Goal: Ask a question

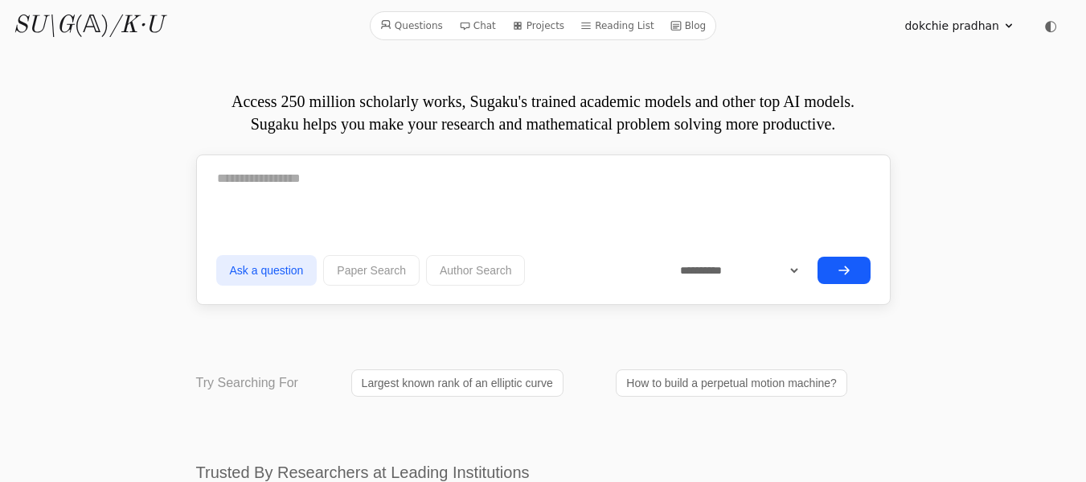
click at [1009, 21] on icon at bounding box center [1008, 25] width 13 height 13
click at [219, 188] on textarea at bounding box center [543, 178] width 654 height 40
paste textarea "**********"
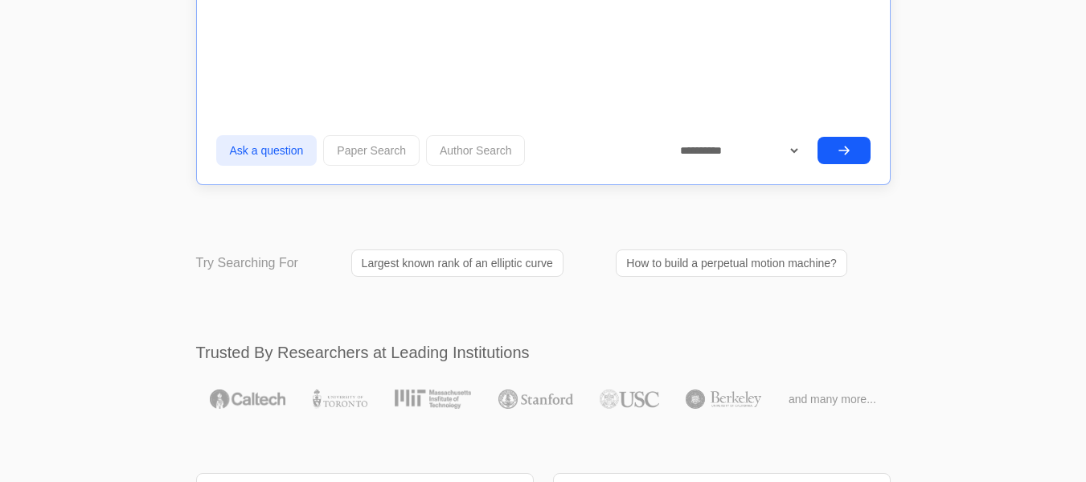
scroll to position [1278, 0]
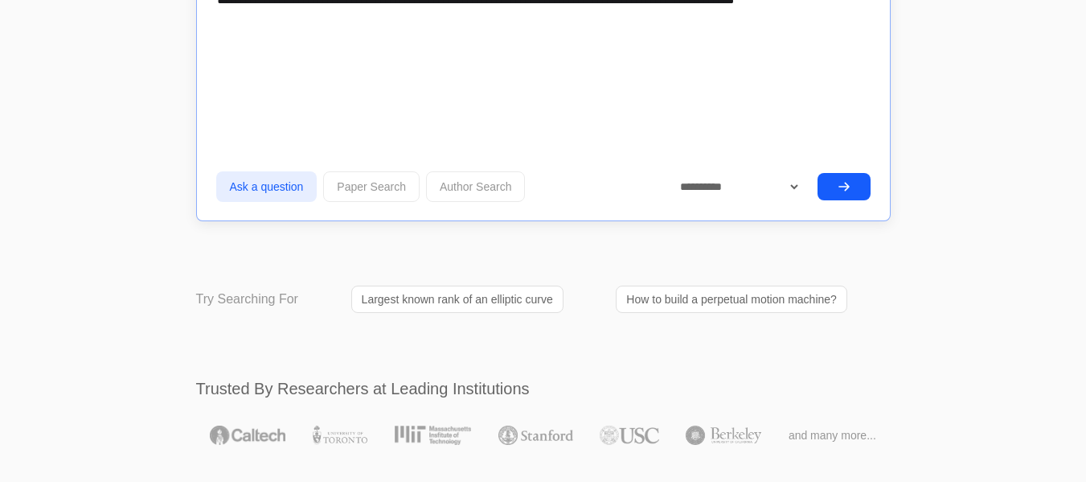
type textarea "**********"
click at [828, 178] on button "submit" at bounding box center [844, 186] width 53 height 27
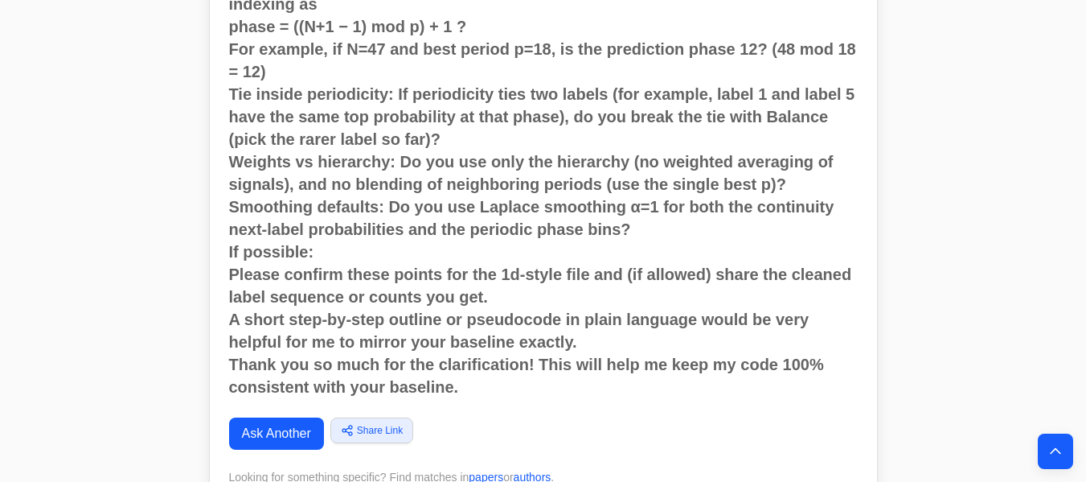
scroll to position [827, 0]
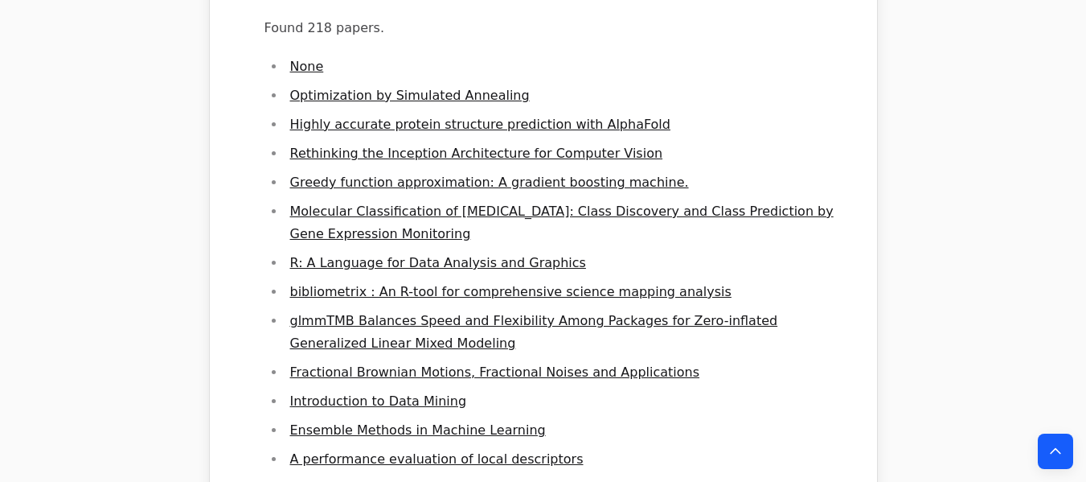
scroll to position [1786, 0]
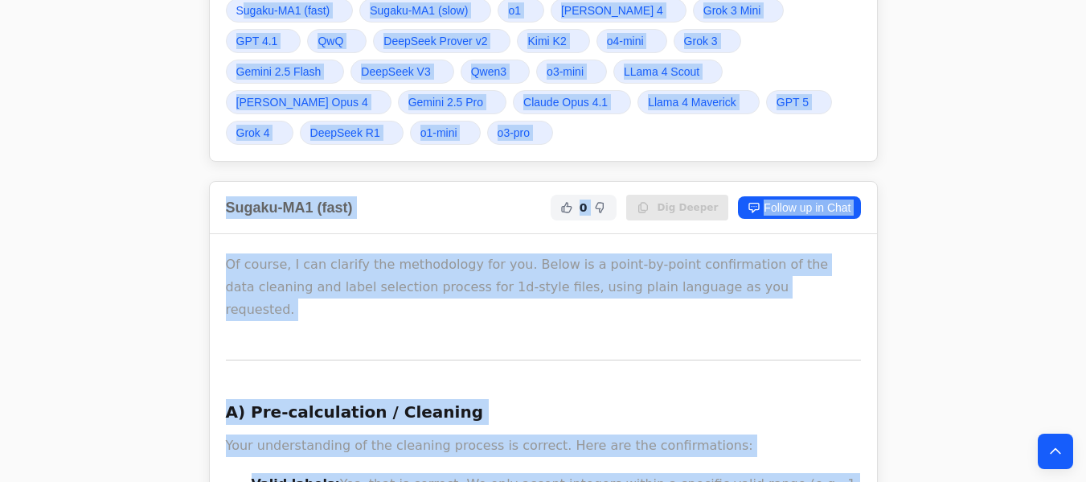
scroll to position [1576, 0]
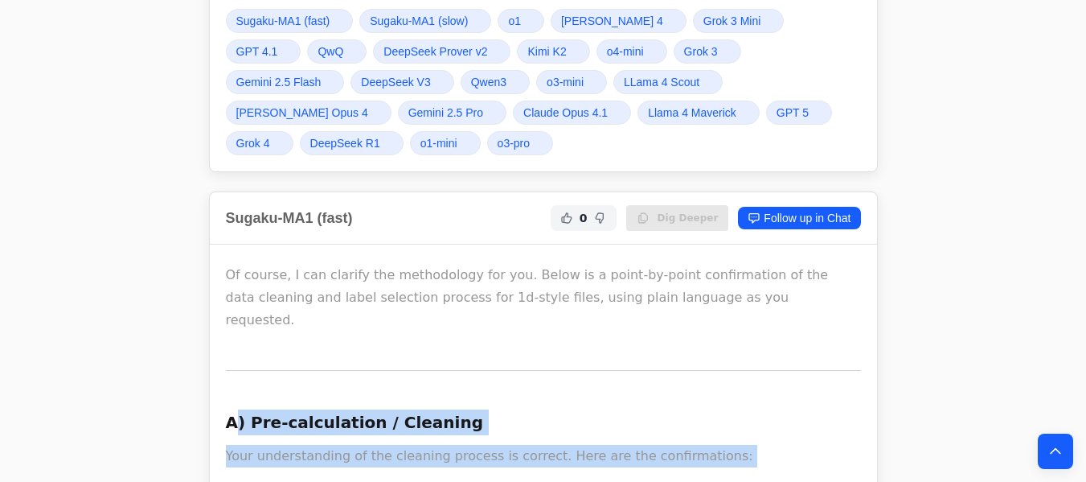
drag, startPoint x: 355, startPoint y: 422, endPoint x: 232, endPoint y: 392, distance: 127.3
copy div ") Pre-calculation / Cleaning Your understanding of the cleaning process is corr…"
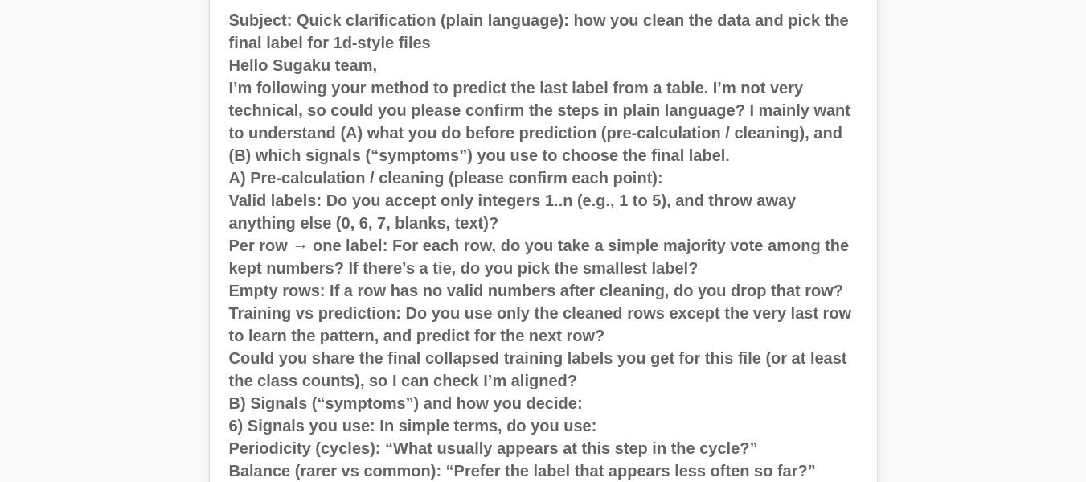
scroll to position [0, 0]
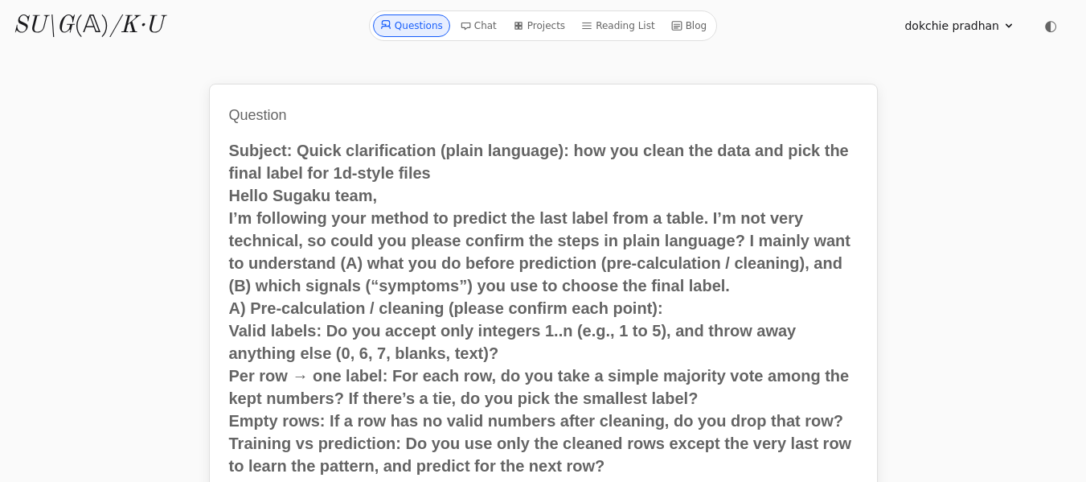
click at [478, 23] on link "Chat" at bounding box center [478, 25] width 50 height 23
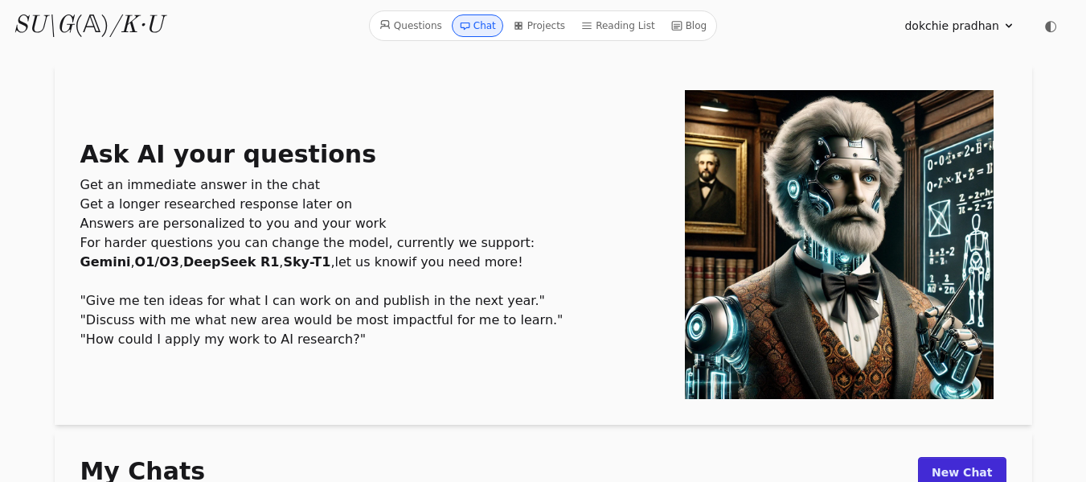
click at [410, 24] on link "Questions" at bounding box center [411, 25] width 76 height 23
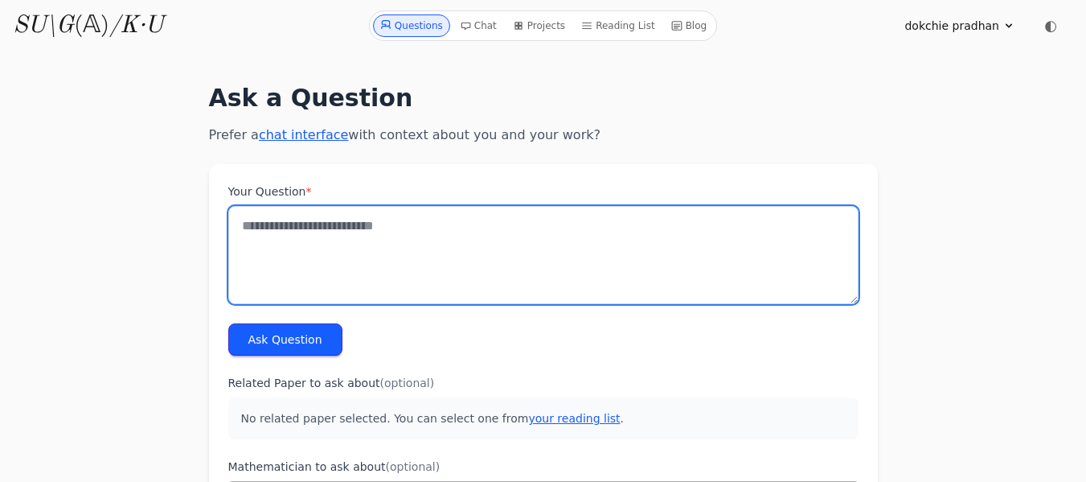
click at [264, 232] on textarea "Your Question *" at bounding box center [543, 255] width 630 height 98
paste textarea "**********"
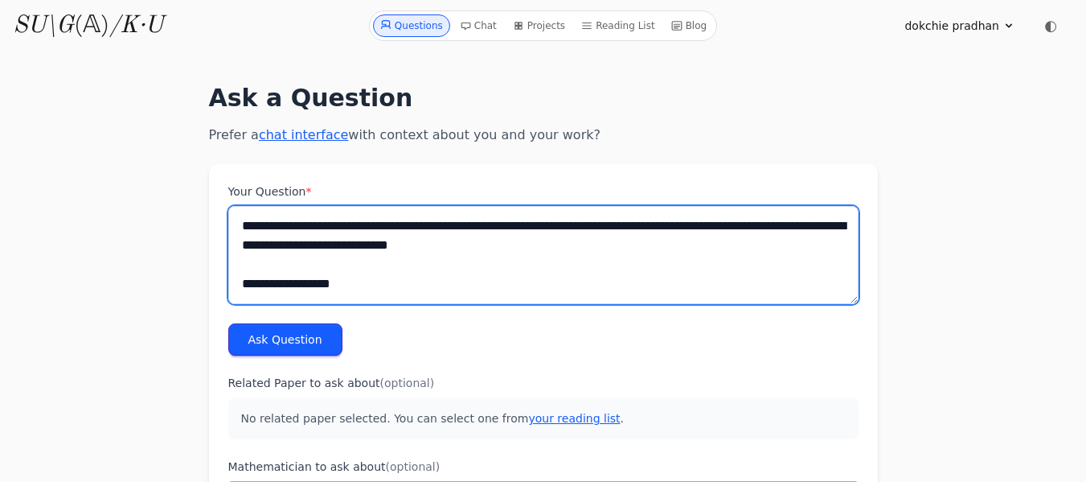
scroll to position [4851, 0]
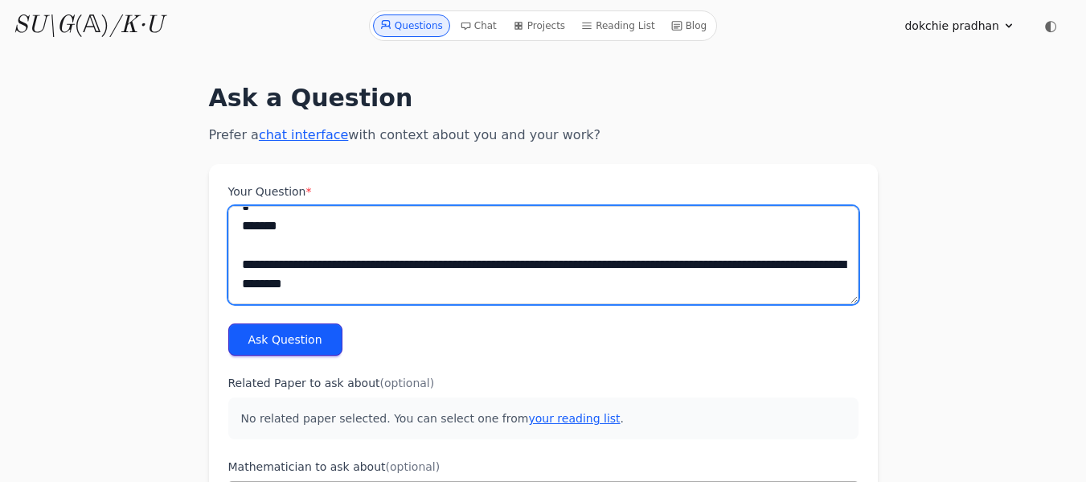
type textarea "**********"
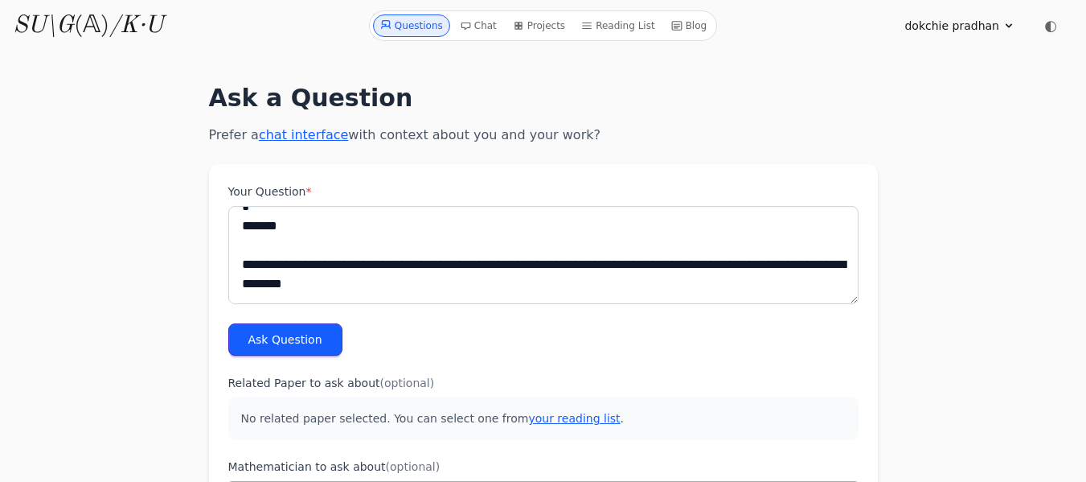
click at [282, 344] on button "Ask Question" at bounding box center [285, 339] width 114 height 32
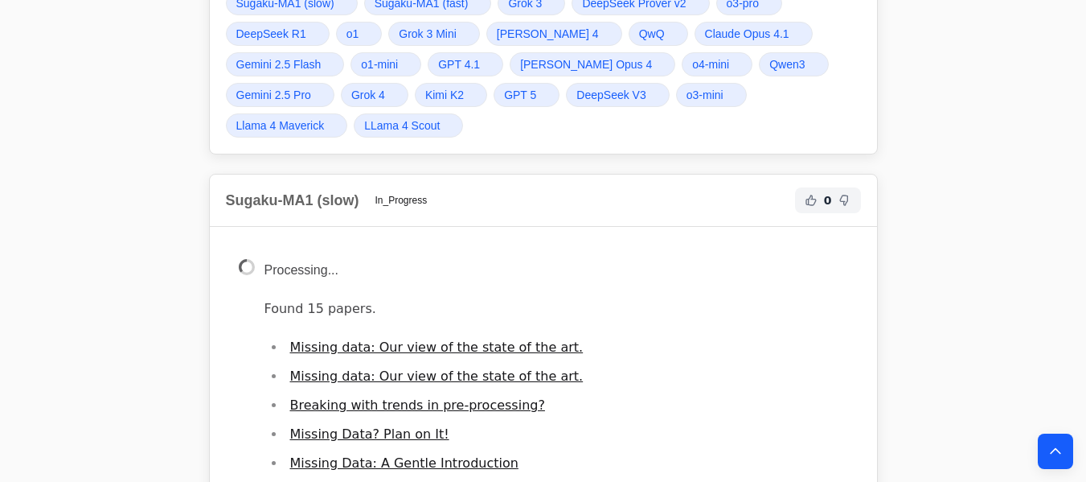
scroll to position [5582, 0]
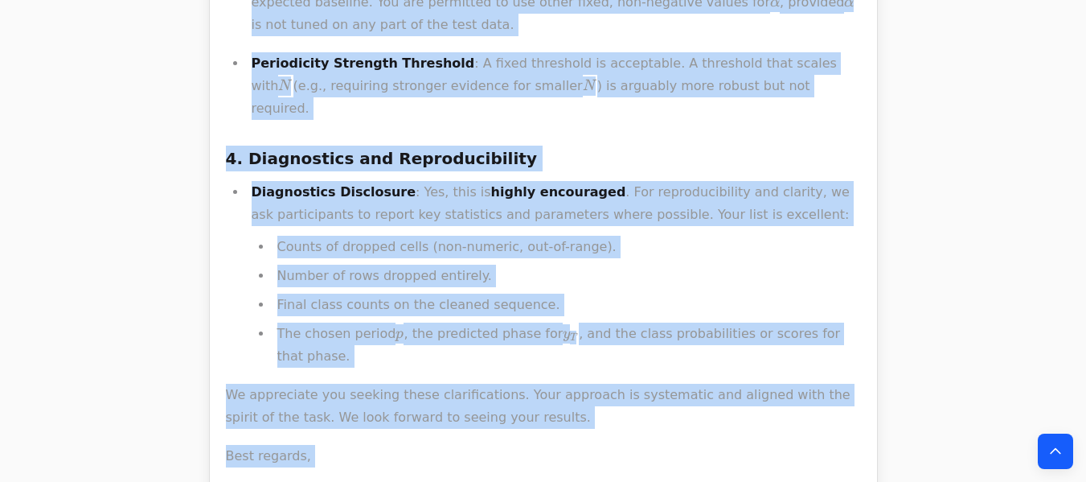
scroll to position [7246, 0]
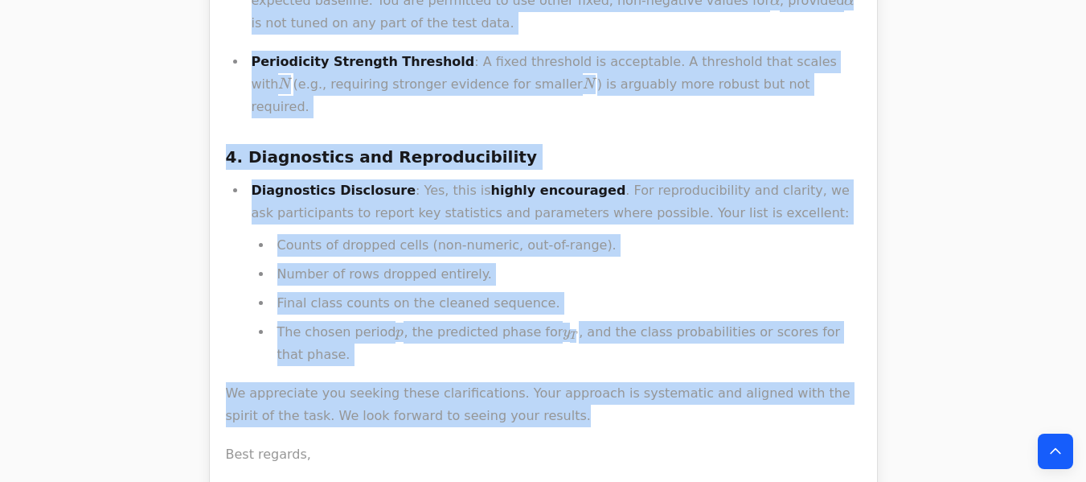
drag, startPoint x: 222, startPoint y: 417, endPoint x: 481, endPoint y: 278, distance: 293.9
copy div "1. Problem Framing and Worked Example Your understanding of the problem framing…"
click at [1052, 458] on icon "Back to top" at bounding box center [1055, 451] width 16 height 16
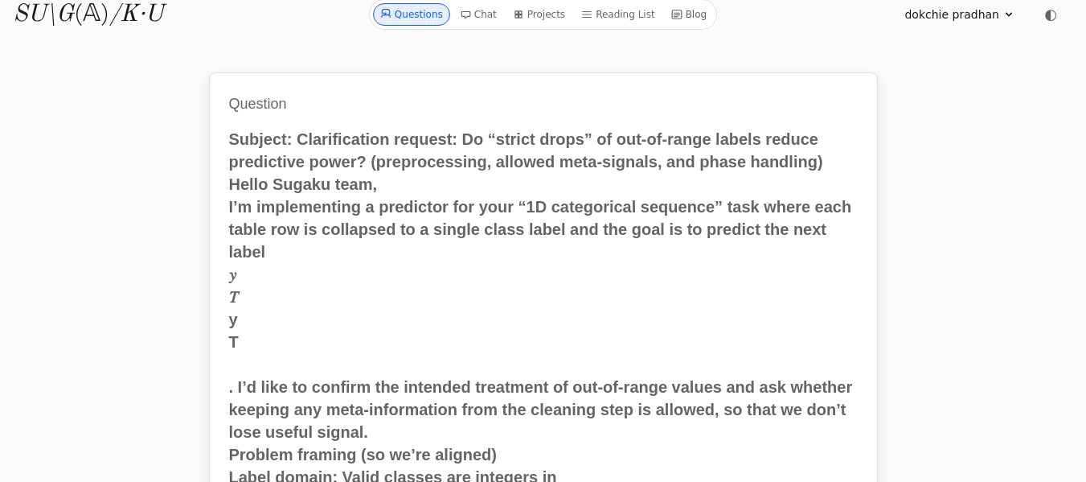
scroll to position [0, 0]
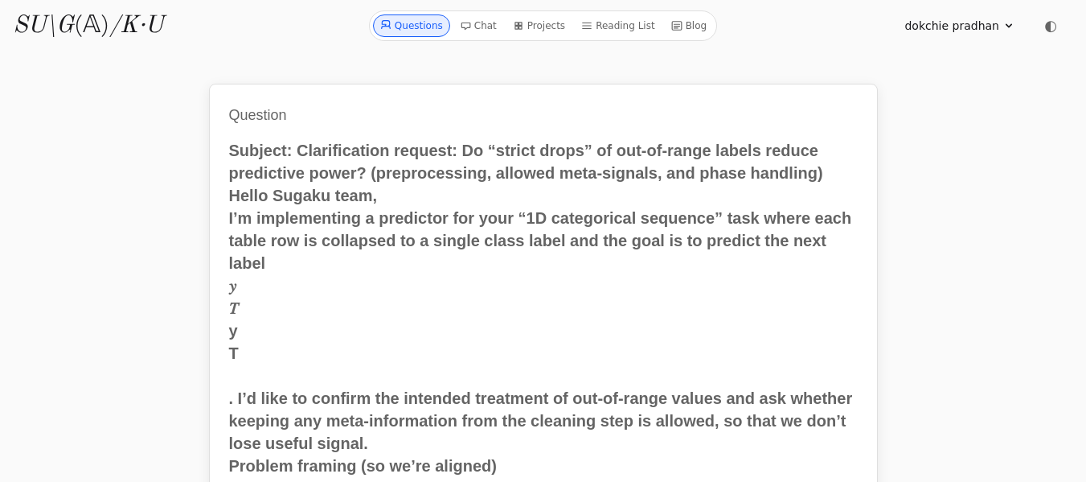
click at [424, 34] on link "Questions" at bounding box center [411, 25] width 77 height 23
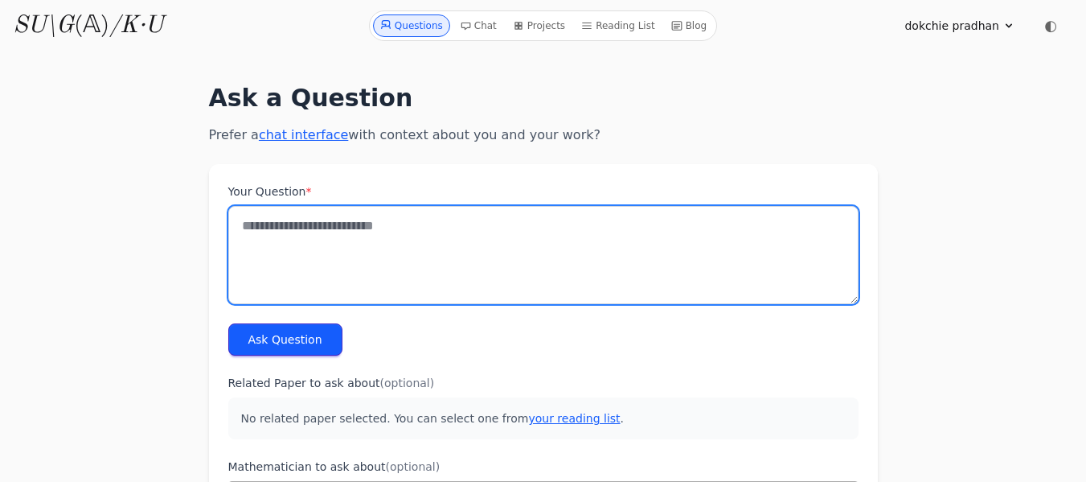
click at [255, 240] on textarea "Your Question *" at bounding box center [543, 255] width 630 height 98
paste textarea "**********"
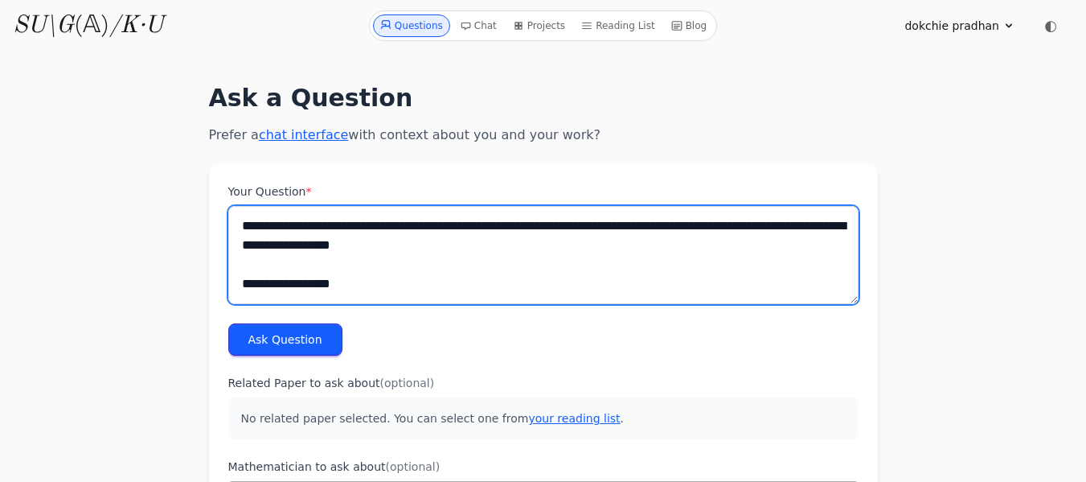
scroll to position [2806, 0]
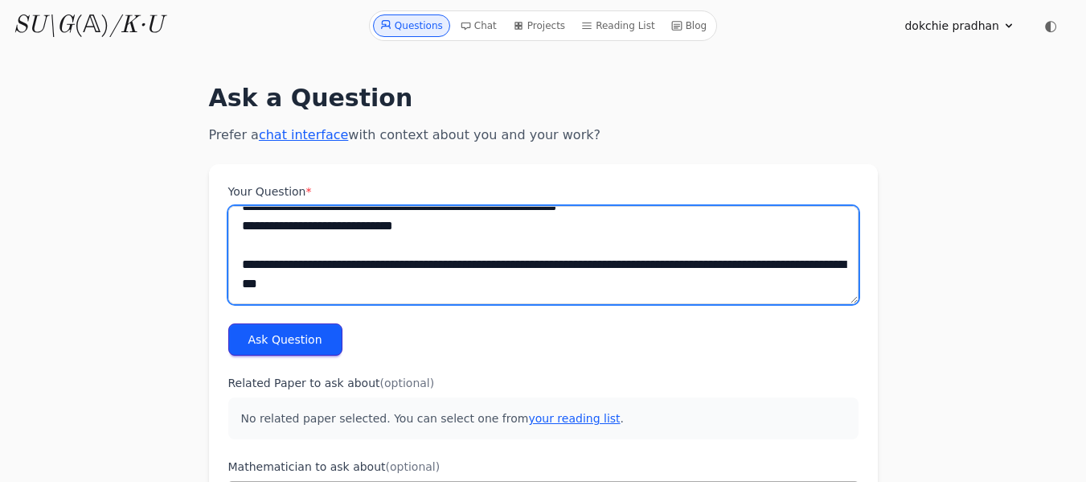
type textarea "**********"
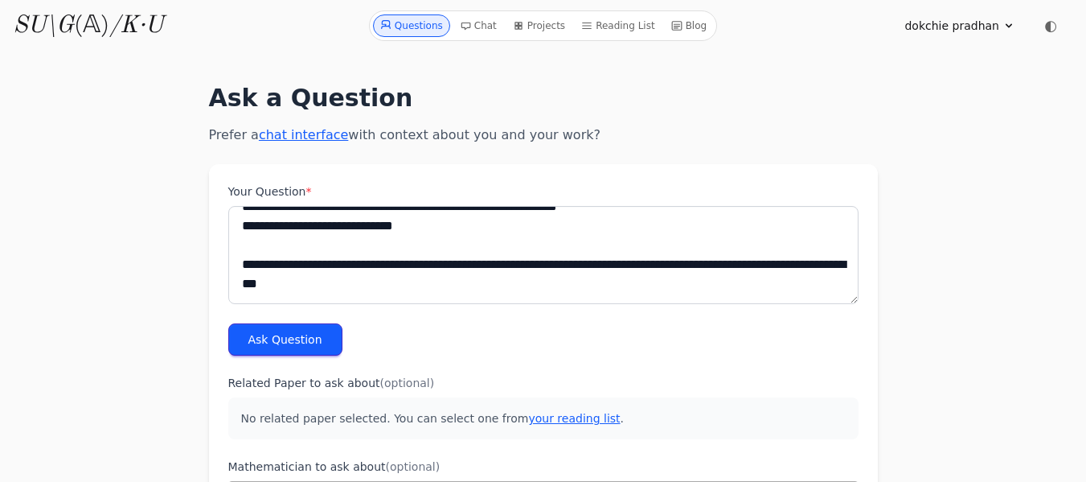
click at [300, 335] on button "Ask Question" at bounding box center [285, 339] width 114 height 32
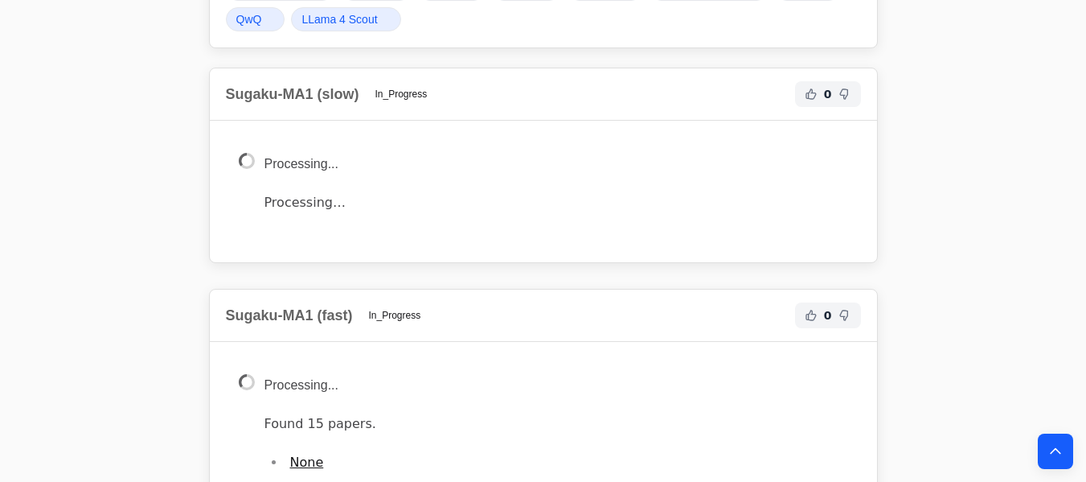
scroll to position [3102, 0]
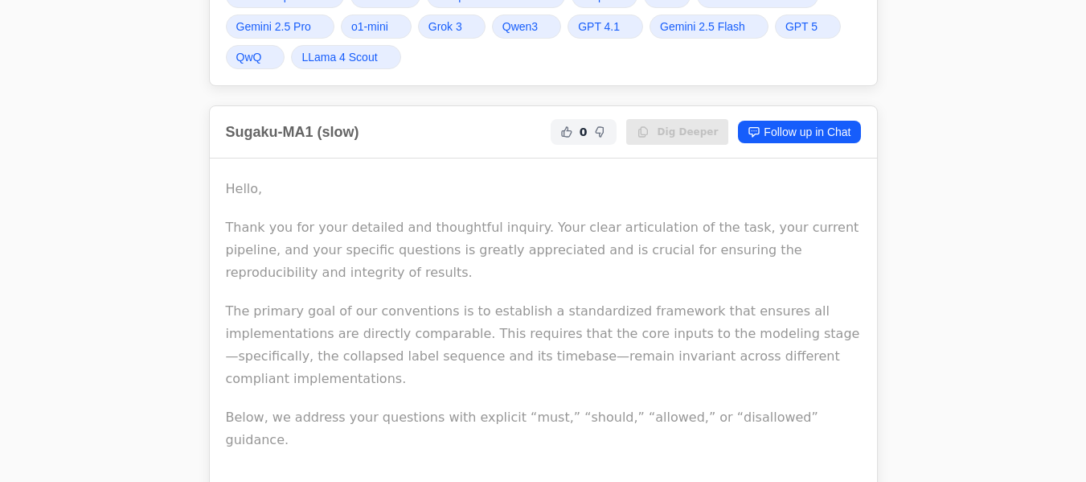
click at [226, 305] on p "The primary goal of our conventions is to establish a standardized framework th…" at bounding box center [543, 345] width 635 height 90
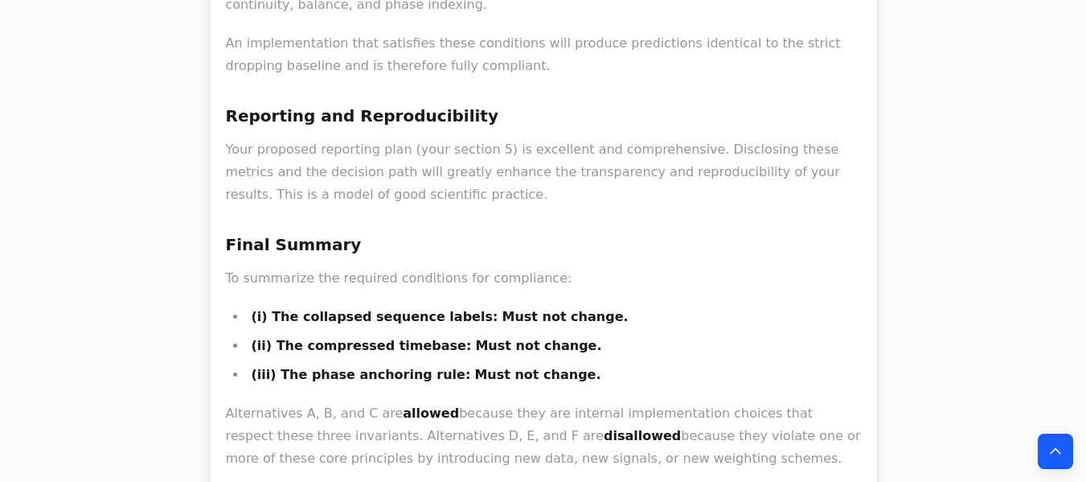
scroll to position [5116, 0]
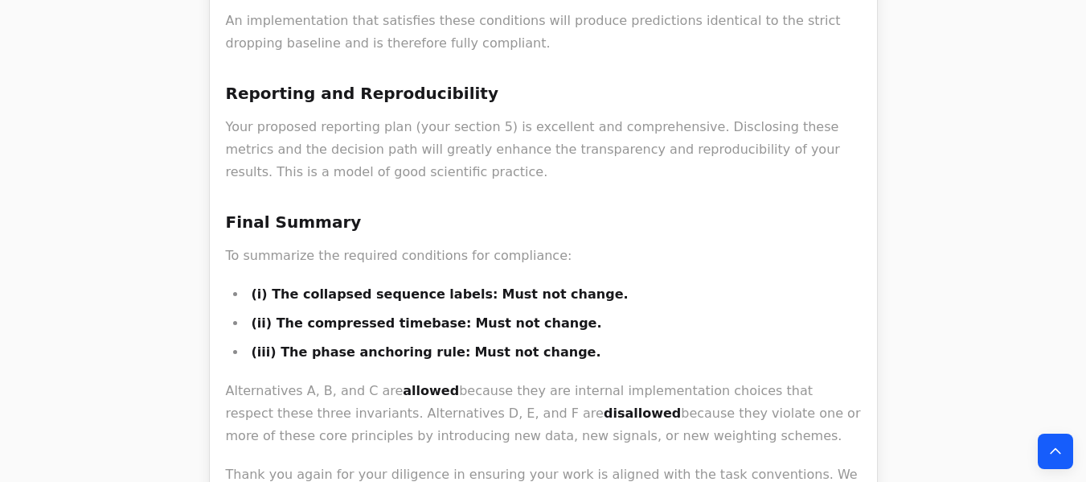
drag, startPoint x: 225, startPoint y: 305, endPoint x: 241, endPoint y: 473, distance: 168.0
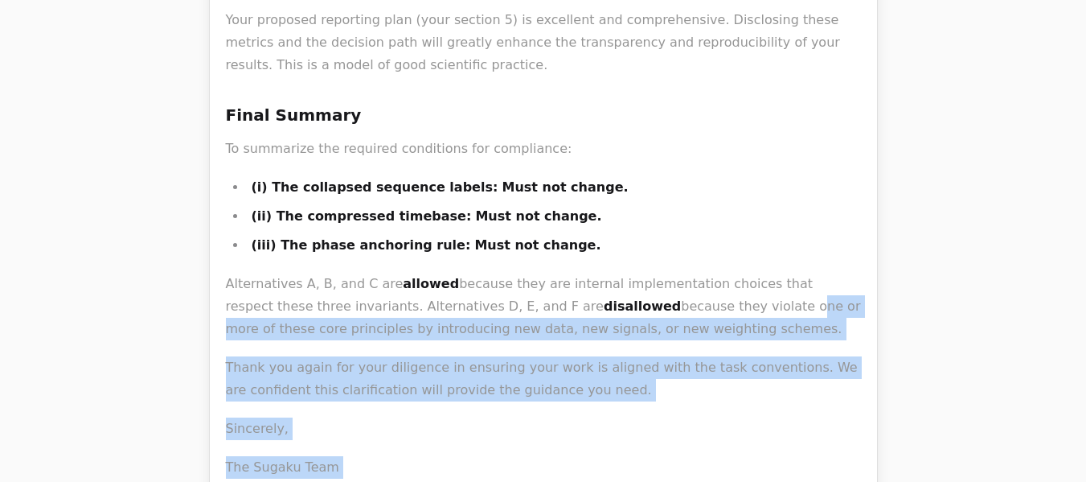
click at [617, 273] on p "Alternatives A, B, and C are allowed because they are internal implementation c…" at bounding box center [543, 307] width 635 height 68
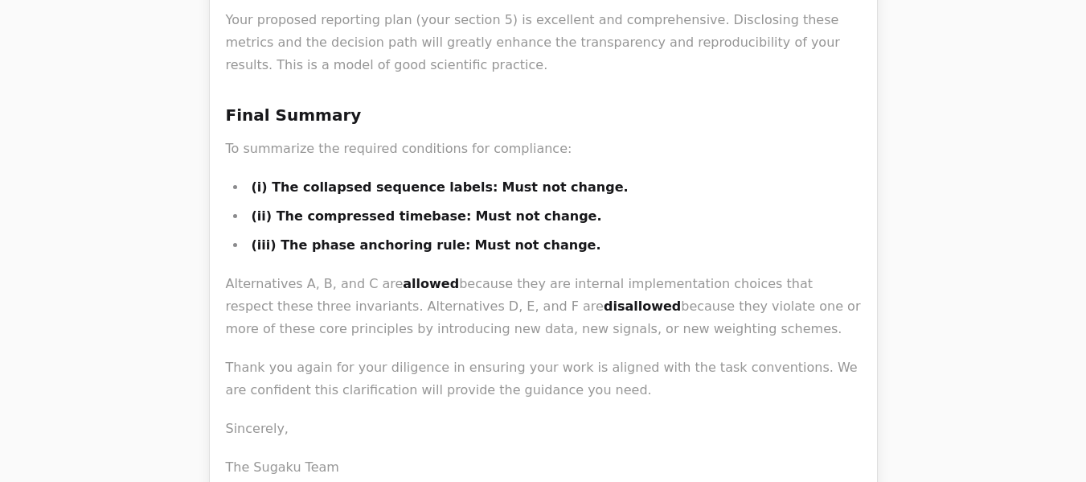
drag, startPoint x: 579, startPoint y: 191, endPoint x: 519, endPoint y: 111, distance: 100.5
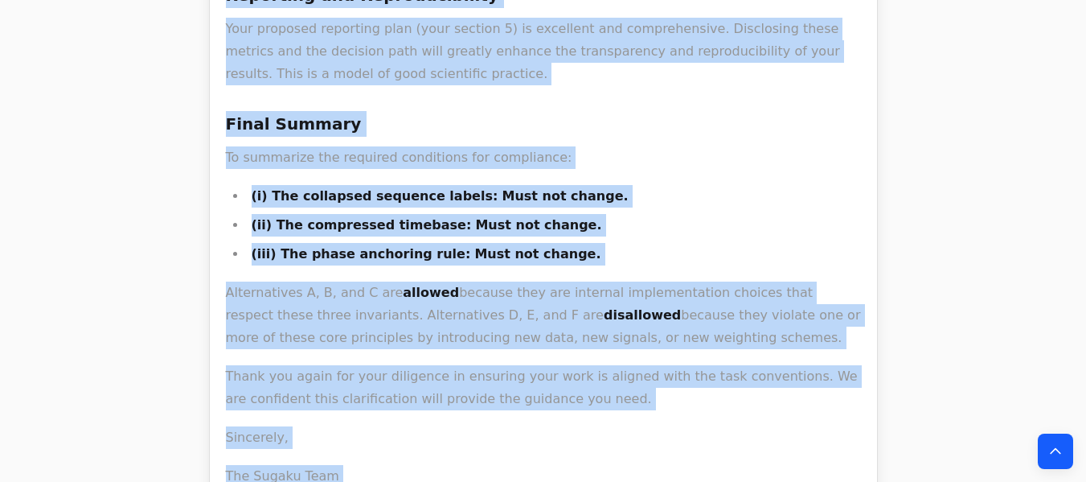
scroll to position [5235, 0]
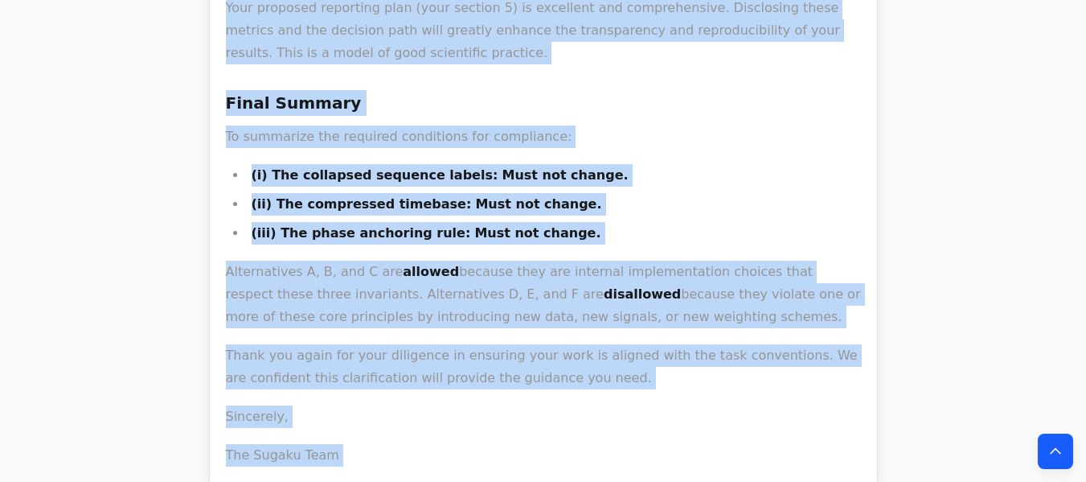
drag, startPoint x: 226, startPoint y: 211, endPoint x: 582, endPoint y: 181, distance: 357.4
copy div "The primary goal of our conventions is to establish a standardized framework th…"
click at [1057, 449] on icon "Back to top" at bounding box center [1055, 451] width 16 height 16
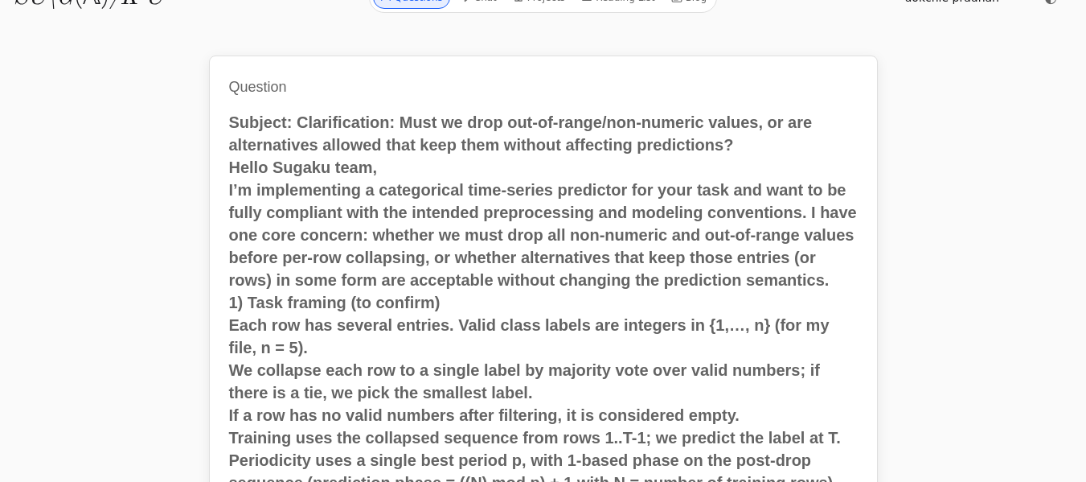
scroll to position [0, 0]
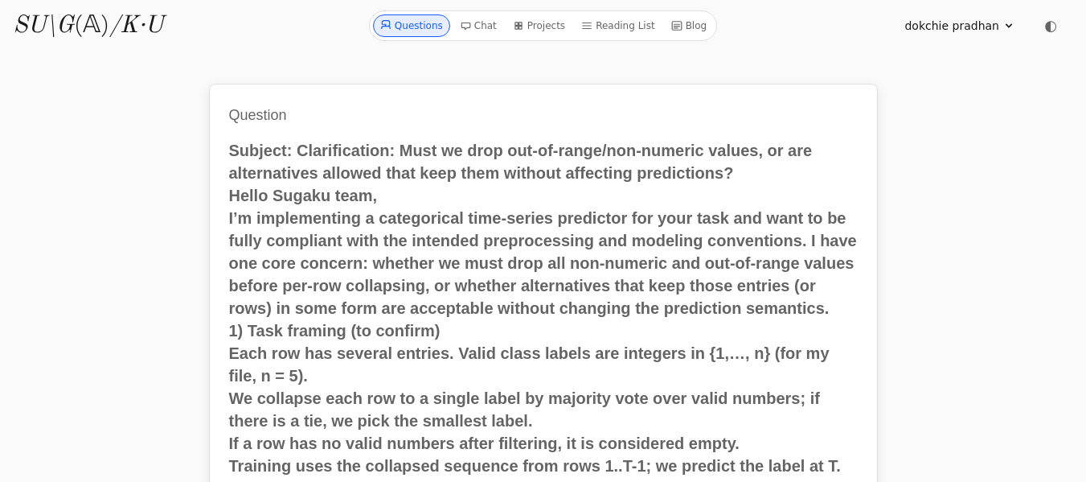
click at [427, 31] on link "Questions" at bounding box center [411, 25] width 77 height 23
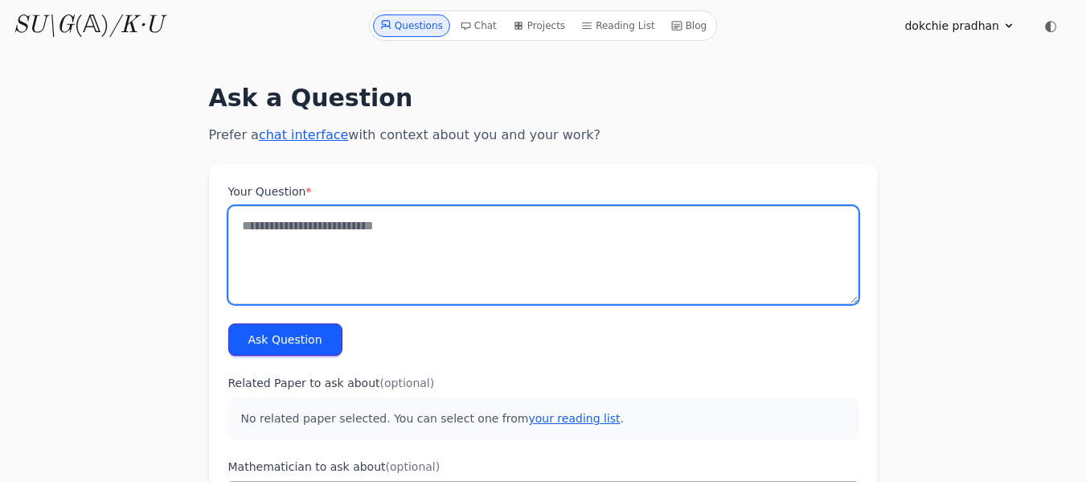
click at [247, 228] on textarea "Your Question *" at bounding box center [543, 255] width 630 height 98
paste textarea "**********"
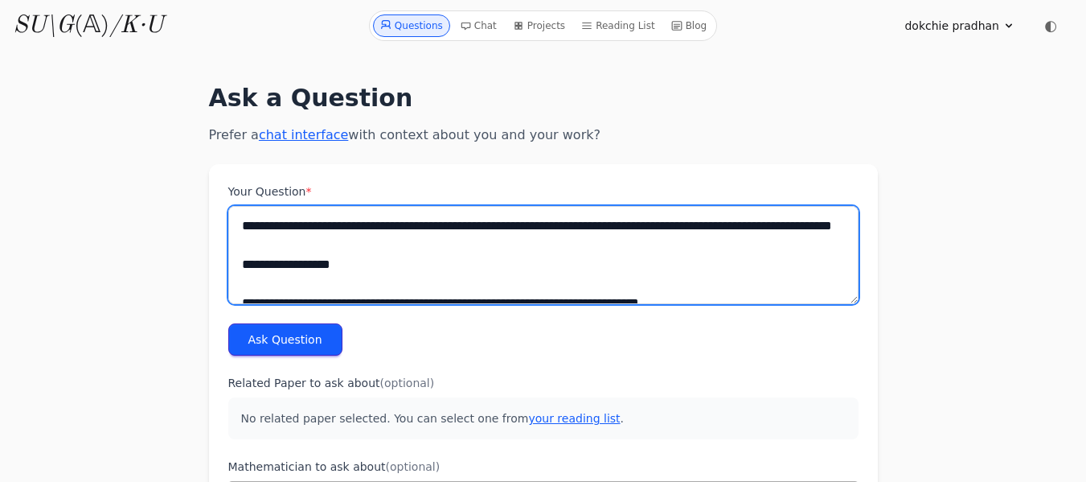
scroll to position [5140, 0]
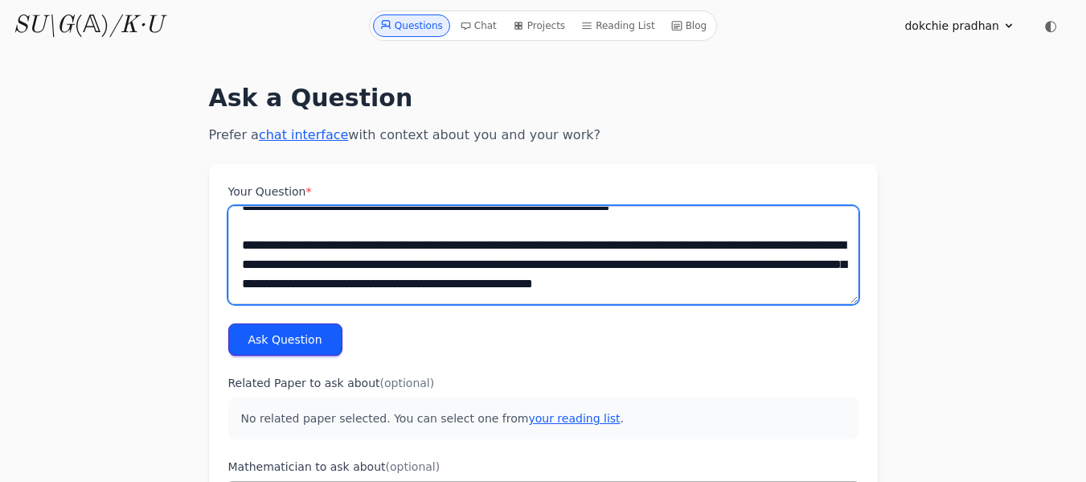
type textarea "**********"
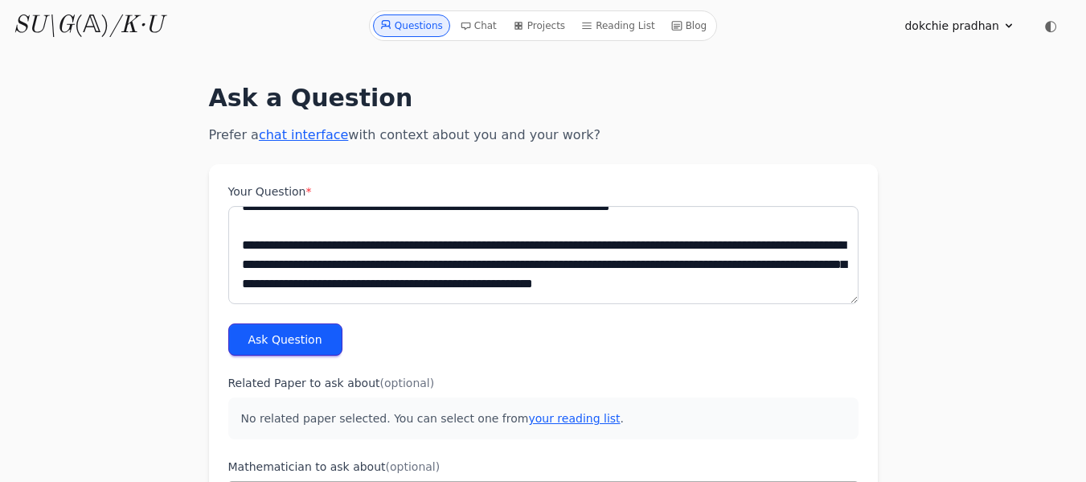
click at [287, 340] on button "Ask Question" at bounding box center [285, 339] width 114 height 32
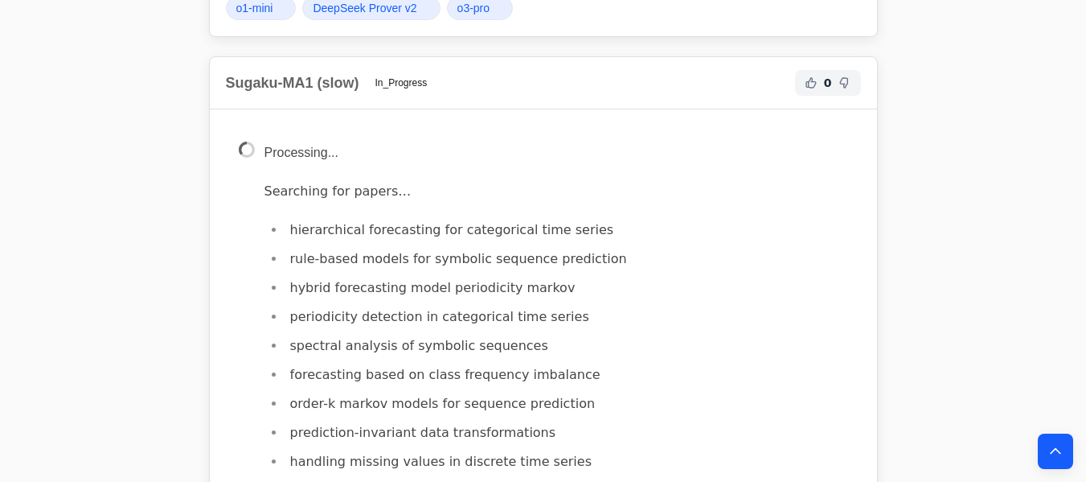
scroll to position [6110, 0]
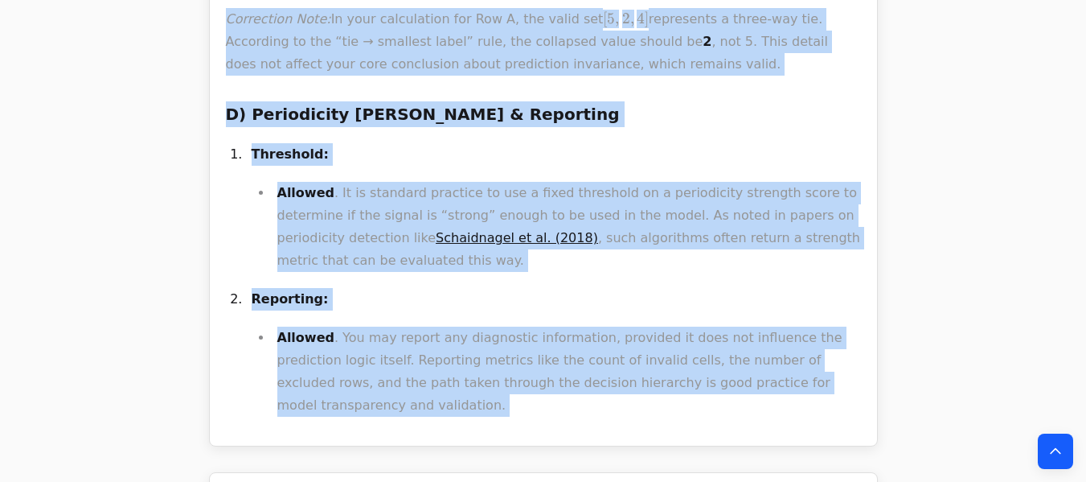
scroll to position [7922, 0]
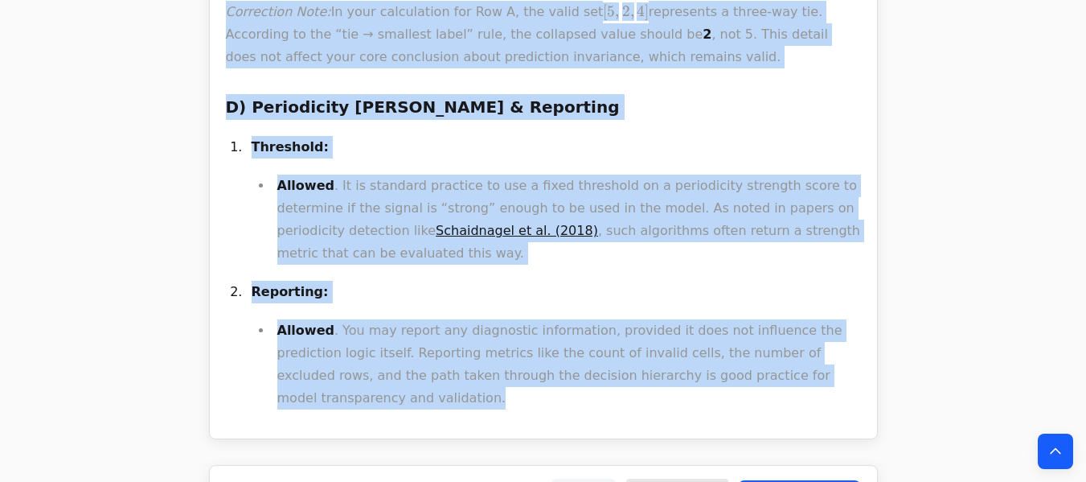
drag, startPoint x: 225, startPoint y: 177, endPoint x: 816, endPoint y: 260, distance: 596.8
copy div "A) Confirmation of the Baseline Model Your understanding of the baseline model …"
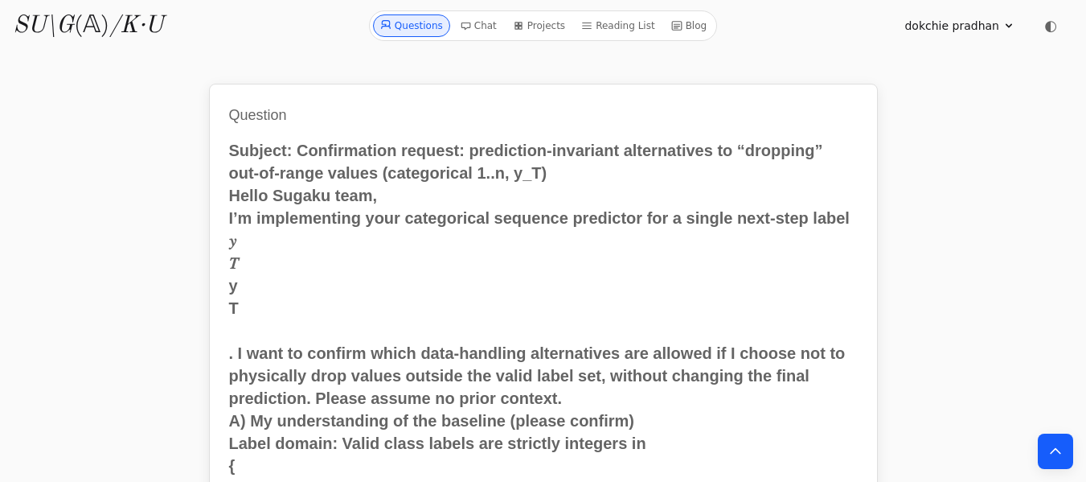
scroll to position [7922, 0]
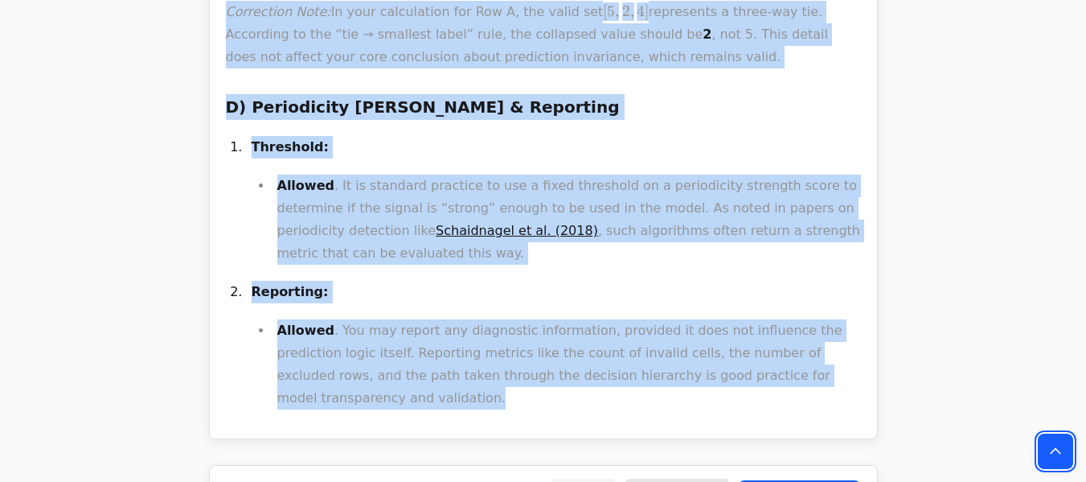
click at [1050, 445] on icon "Back to top" at bounding box center [1055, 451] width 16 height 16
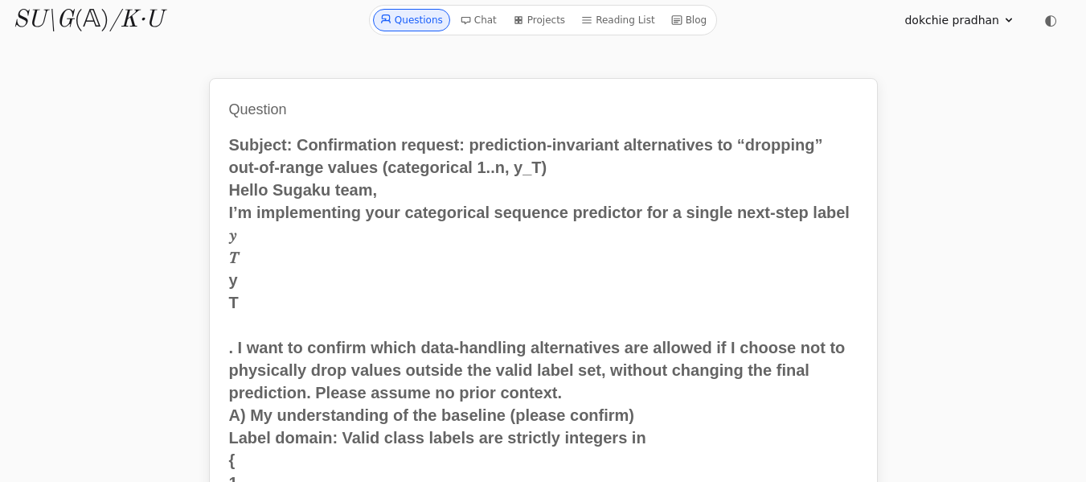
scroll to position [0, 0]
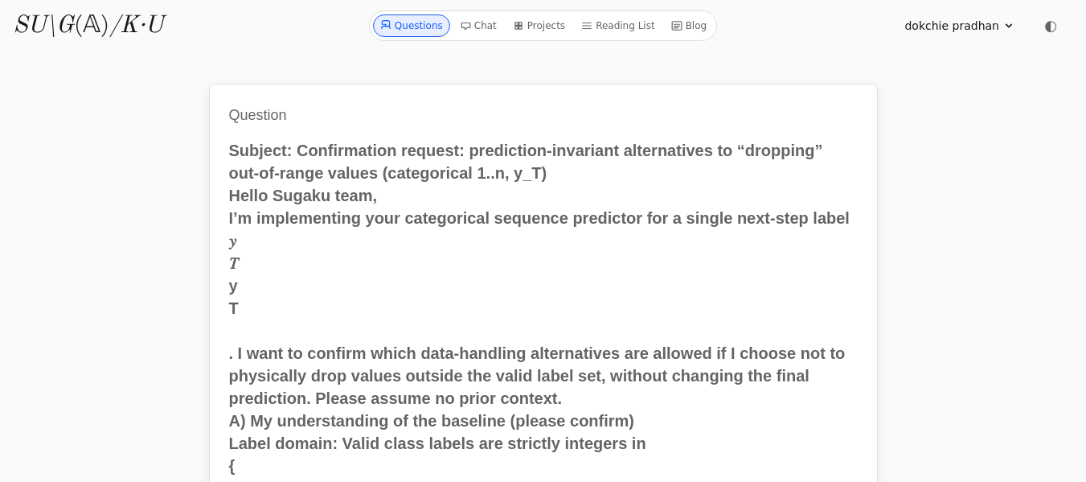
click at [432, 18] on link "Questions" at bounding box center [411, 25] width 77 height 23
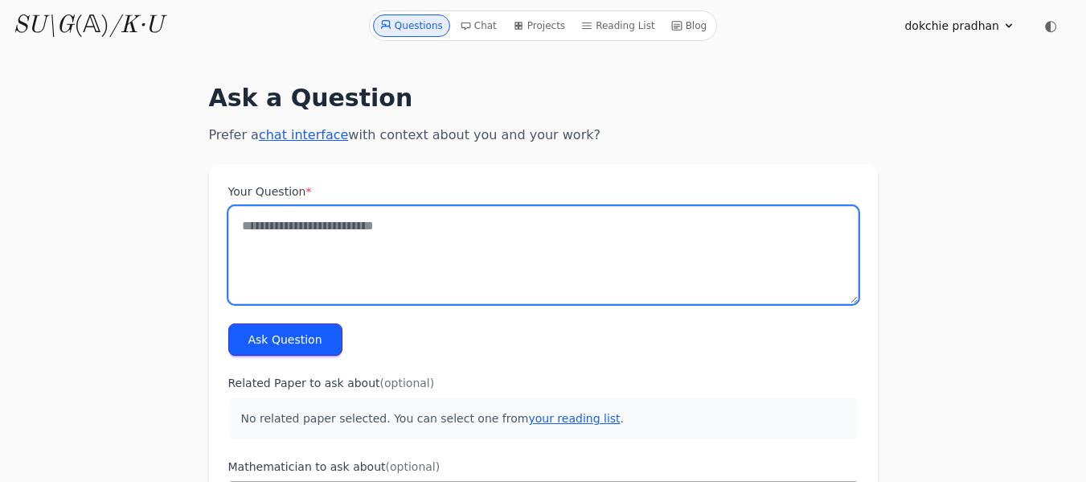
click at [285, 220] on textarea "Your Question *" at bounding box center [543, 255] width 630 height 98
paste textarea "**********"
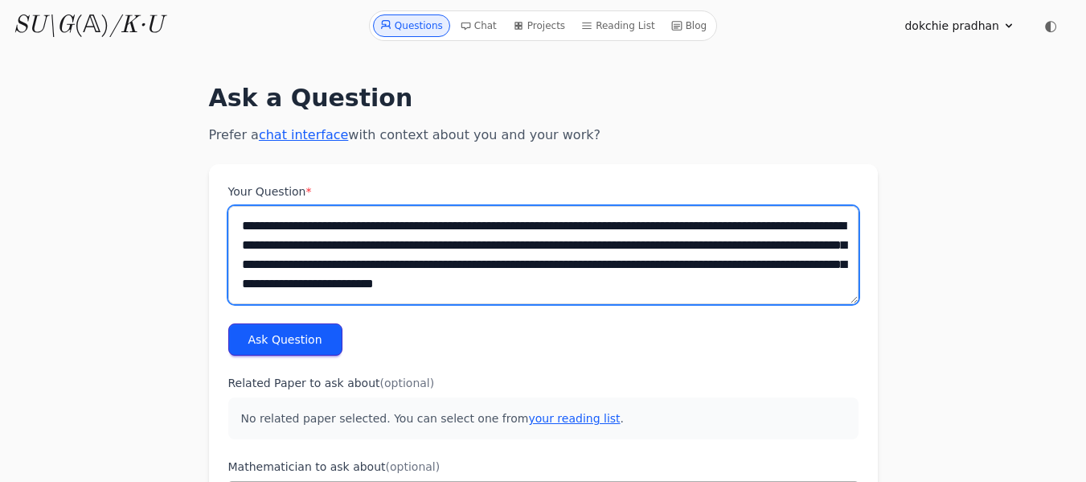
scroll to position [2748, 0]
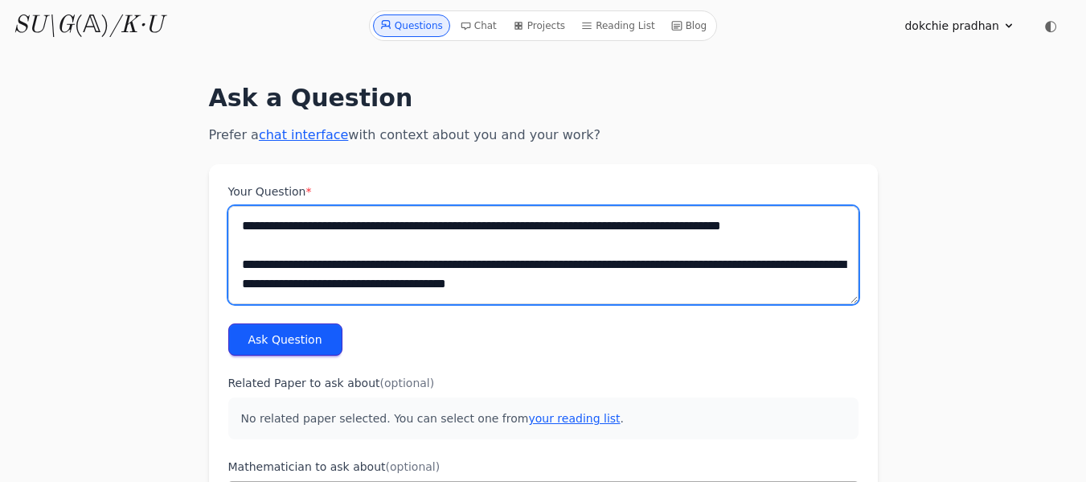
type textarea "**********"
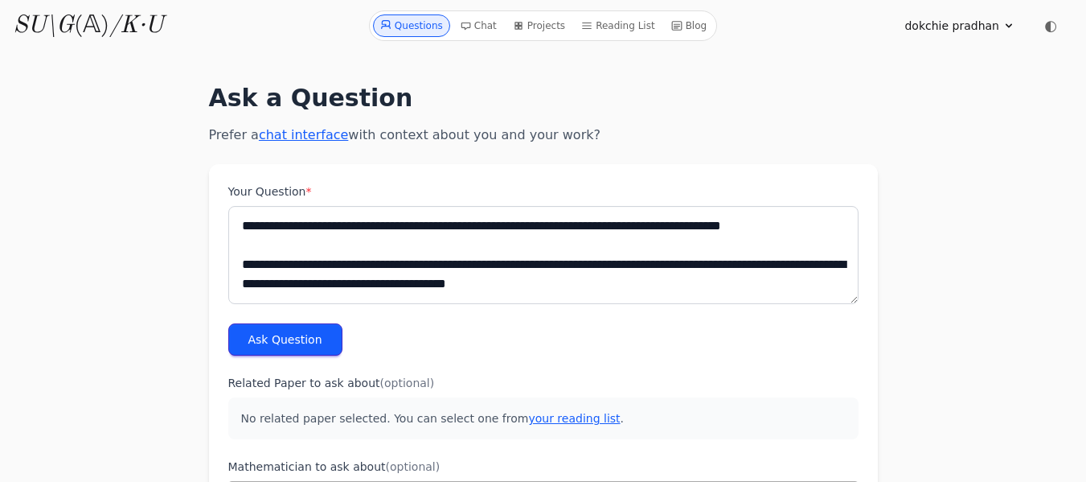
click at [293, 342] on button "Ask Question" at bounding box center [285, 339] width 114 height 32
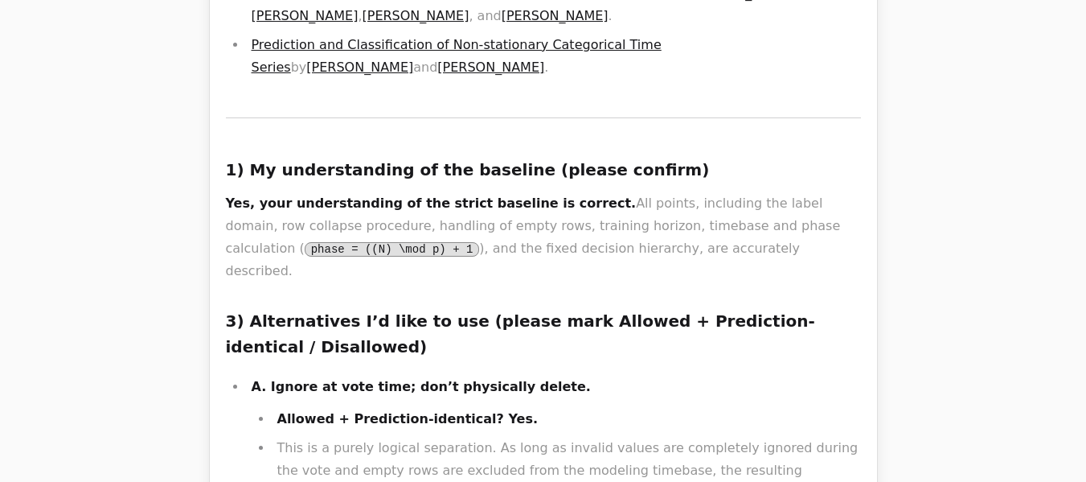
scroll to position [3249, 0]
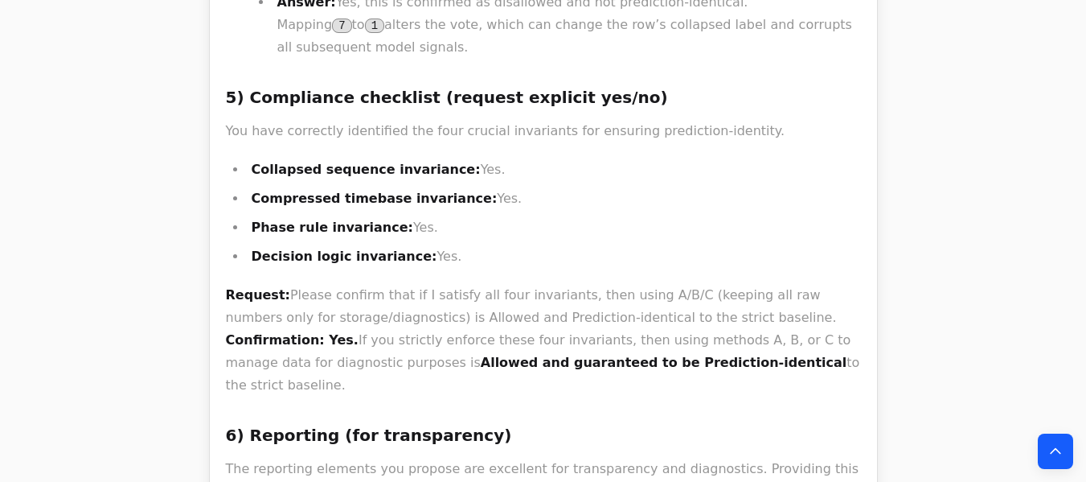
scroll to position [4889, 0]
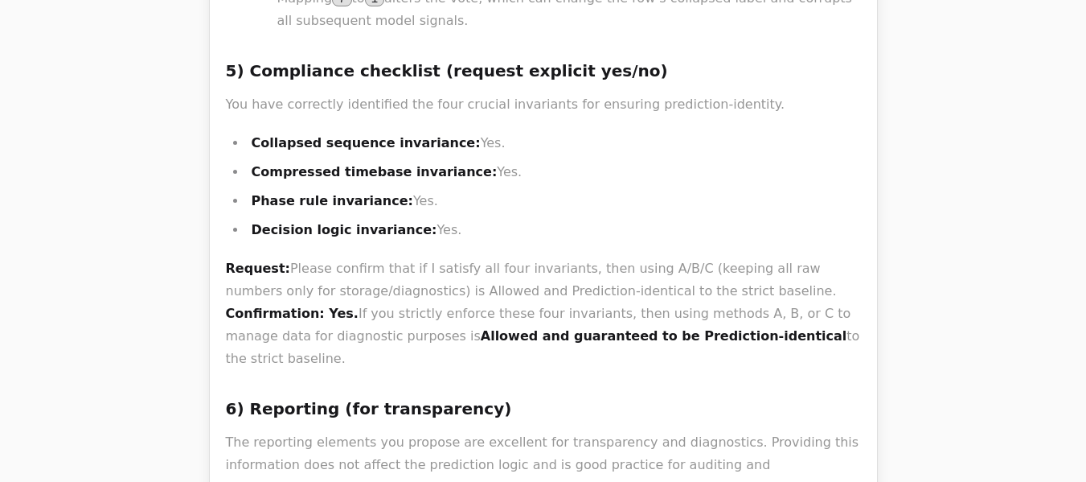
click at [512, 396] on h3 "6) Reporting (for transparency)" at bounding box center [543, 409] width 635 height 26
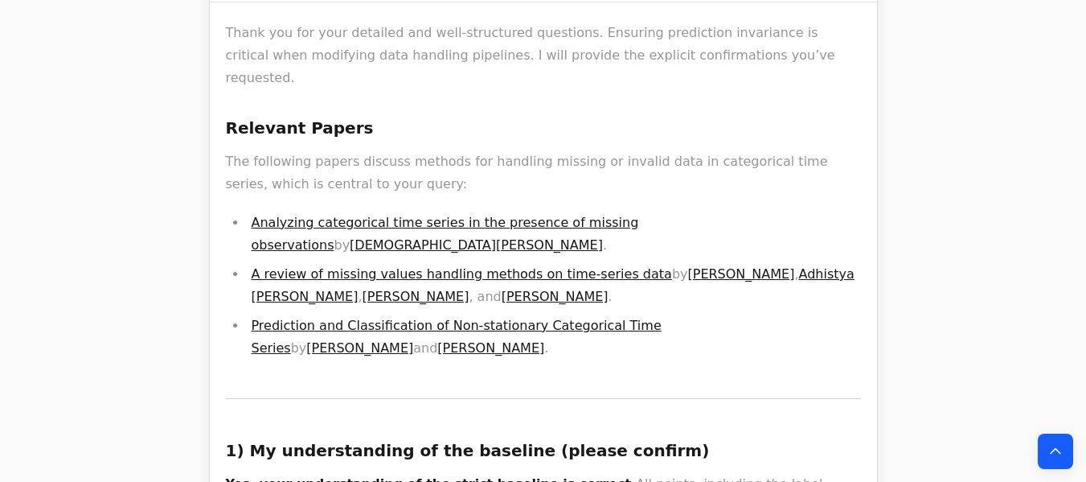
scroll to position [3003, 0]
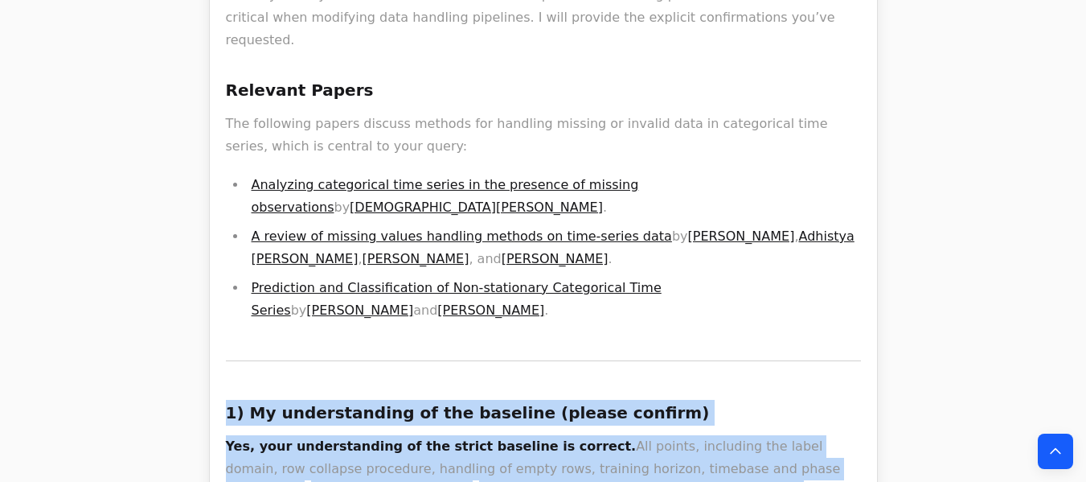
drag, startPoint x: 822, startPoint y: 312, endPoint x: 222, endPoint y: 357, distance: 601.4
copy div "8) Lo ipsumdolorsit am con adipisci (elitse doeiusm) Tem, inci utlaboreetdol ma…"
